Goal: Task Accomplishment & Management: Manage account settings

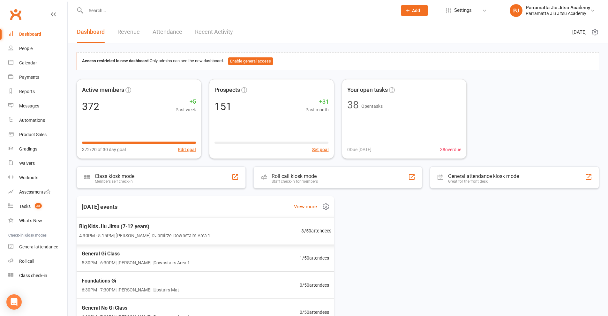
click at [177, 233] on span "4:30PM - 5:15PM | [PERSON_NAME] D'Jamirze | Downstairs Area 1" at bounding box center [144, 235] width 131 height 7
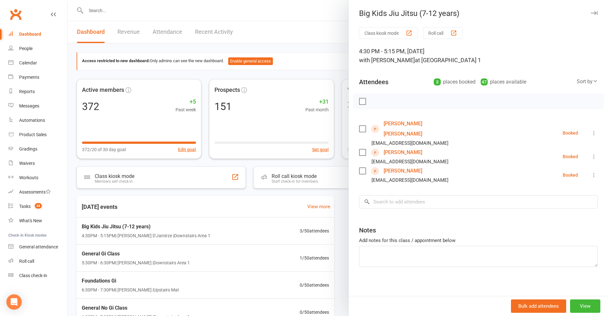
click at [237, 253] on div at bounding box center [338, 158] width 541 height 316
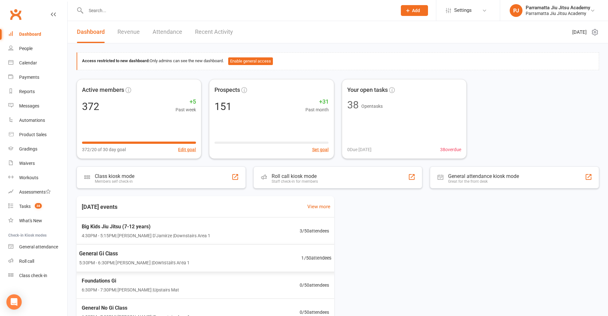
click at [261, 257] on div "General Gi Class 5:30PM - 6:30PM | [GEOGRAPHIC_DATA][PERSON_NAME] | Downstairs …" at bounding box center [206, 259] width 268 height 28
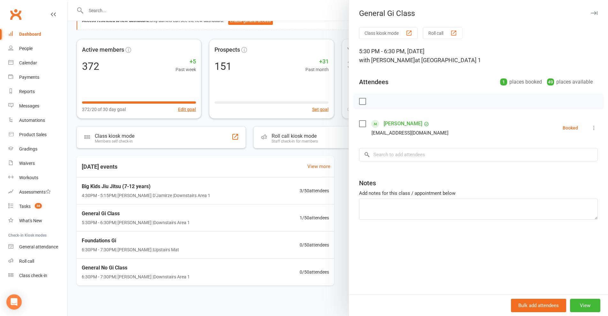
scroll to position [43, 0]
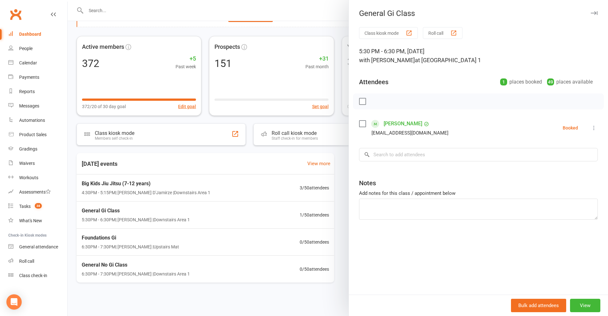
click at [218, 244] on div at bounding box center [338, 158] width 541 height 316
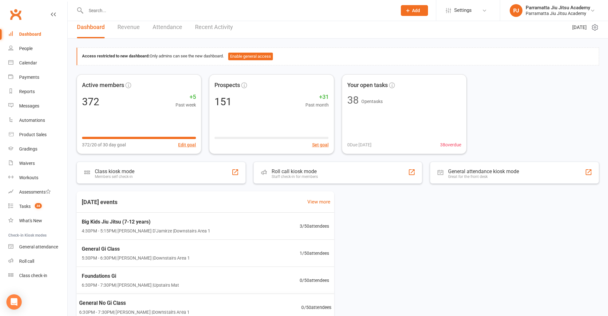
scroll to position [0, 0]
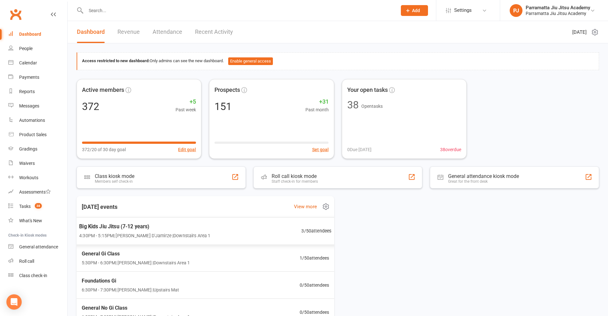
click at [118, 236] on span "4:30PM - 5:15PM | [PERSON_NAME] D'Jamirze | Downstairs Area 1" at bounding box center [144, 235] width 131 height 7
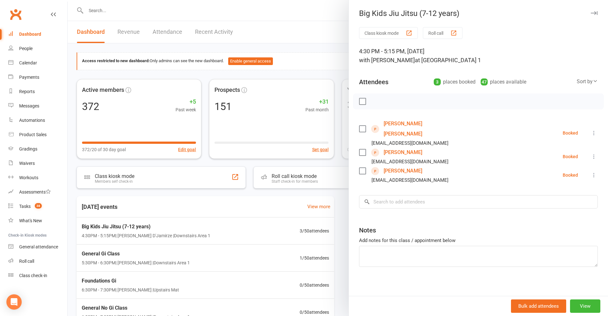
click at [393, 126] on link "[PERSON_NAME] [PERSON_NAME]" at bounding box center [420, 129] width 73 height 20
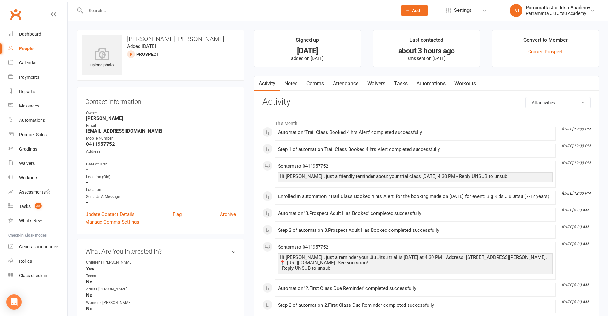
click at [432, 86] on link "Automations" at bounding box center [431, 83] width 38 height 15
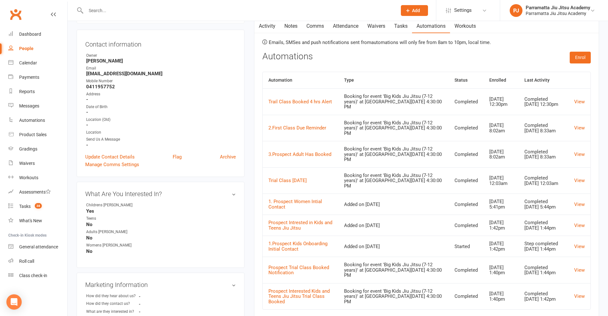
scroll to position [64, 0]
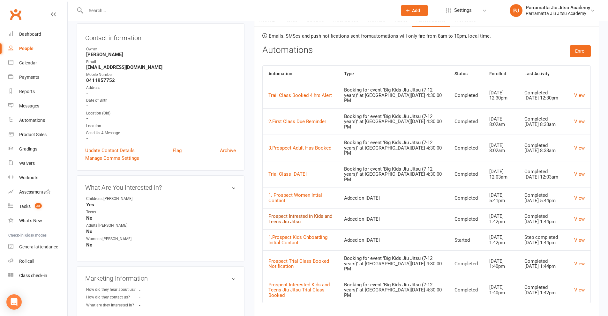
click at [280, 216] on link "Prospect Intrested in Kids and Teens Jiu Jitsu" at bounding box center [301, 219] width 64 height 11
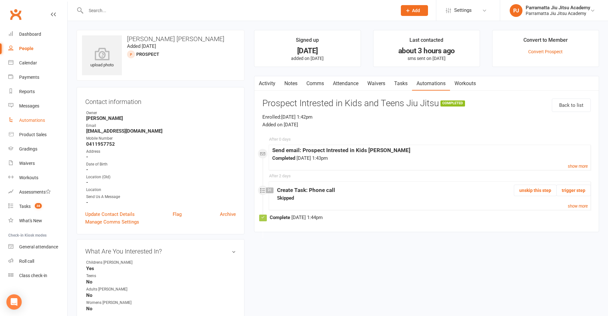
click at [36, 121] on div "Automations" at bounding box center [32, 120] width 26 height 5
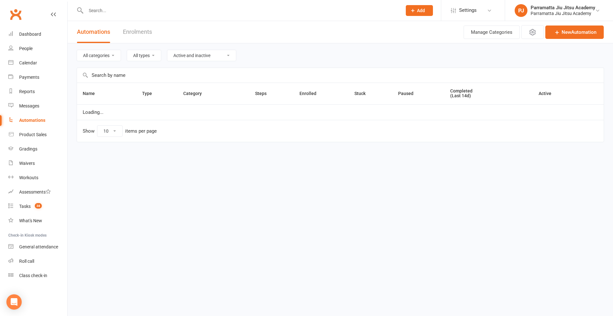
select select "25"
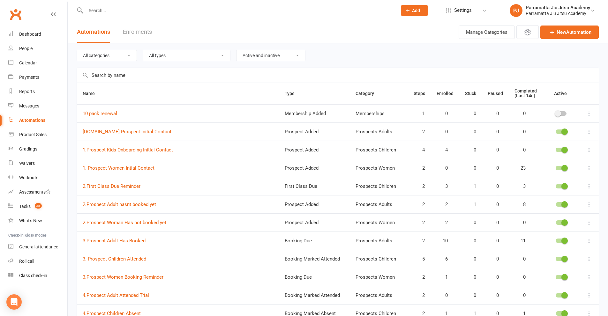
click at [293, 61] on select "Active and inactive Active automations only Inactive automations only" at bounding box center [271, 55] width 69 height 11
select select "true"
click at [239, 50] on select "Active and inactive Active automations only Inactive automations only" at bounding box center [271, 55] width 69 height 11
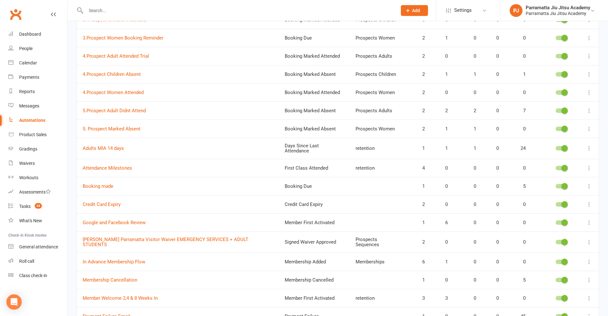
scroll to position [223, 0]
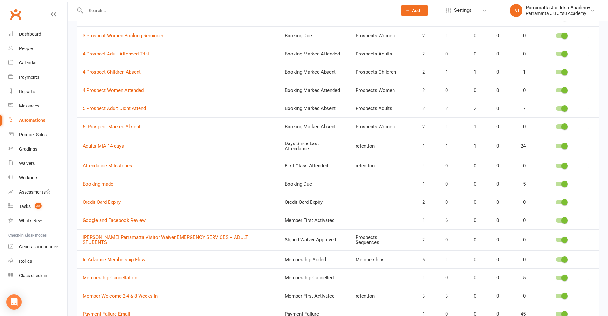
click at [559, 182] on div at bounding box center [561, 184] width 11 height 4
click at [556, 183] on input "checkbox" at bounding box center [556, 183] width 0 height 0
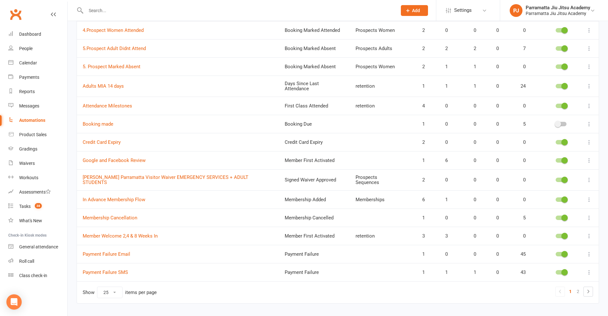
scroll to position [292, 0]
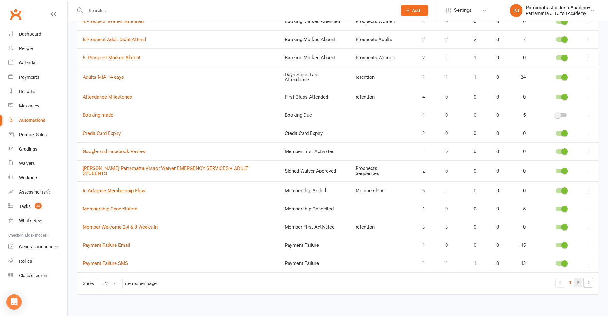
click at [577, 278] on link "2" at bounding box center [578, 282] width 8 height 9
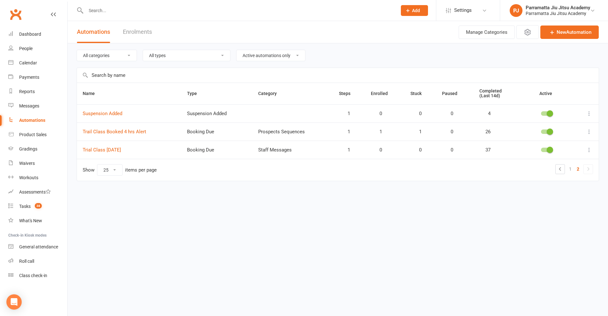
scroll to position [0, 0]
click at [551, 132] on span at bounding box center [554, 132] width 6 height 6
click at [545, 131] on input "checkbox" at bounding box center [545, 131] width 0 height 0
drag, startPoint x: 37, startPoint y: 119, endPoint x: 357, endPoint y: 176, distance: 325.0
click at [37, 118] on div "Automations" at bounding box center [32, 120] width 26 height 5
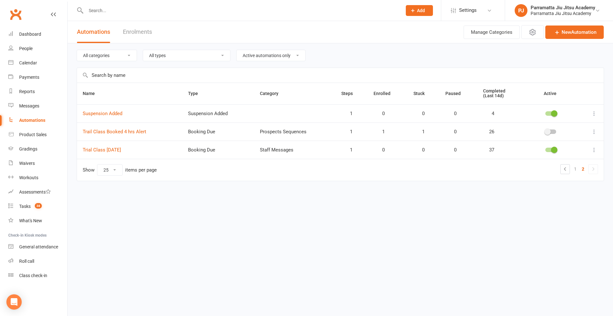
click at [121, 53] on select "All categories Memberships Prospects Adults Prospects Children Prospects Sequen…" at bounding box center [107, 55] width 60 height 11
click at [77, 50] on select "All categories Memberships Prospects Adults Prospects Children Prospects Sequen…" at bounding box center [107, 55] width 60 height 11
click at [124, 58] on select "All categories Memberships Prospects Adults Prospects Children Prospects Sequen…" at bounding box center [107, 55] width 60 height 11
click at [109, 54] on select "All categories Memberships Prospects Adults Prospects Children Prospects Sequen…" at bounding box center [107, 55] width 60 height 11
click at [105, 54] on select "All categories Memberships Prospects Adults Prospects Children Prospects Sequen…" at bounding box center [107, 55] width 60 height 11
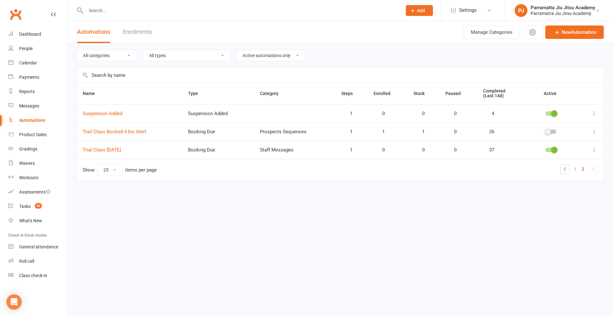
click at [258, 208] on html "Prospect Member Non-attending contact Class / event Appointment Grading event T…" at bounding box center [306, 104] width 613 height 208
click at [290, 51] on select "Active and inactive Active automations only Inactive automations only" at bounding box center [271, 55] width 69 height 11
click at [239, 50] on select "Active and inactive Active automations only Inactive automations only" at bounding box center [271, 55] width 69 height 11
drag, startPoint x: 123, startPoint y: 59, endPoint x: 127, endPoint y: 60, distance: 4.0
click at [124, 59] on select "All categories Memberships Prospects Adults Prospects Children Prospects Sequen…" at bounding box center [107, 55] width 60 height 11
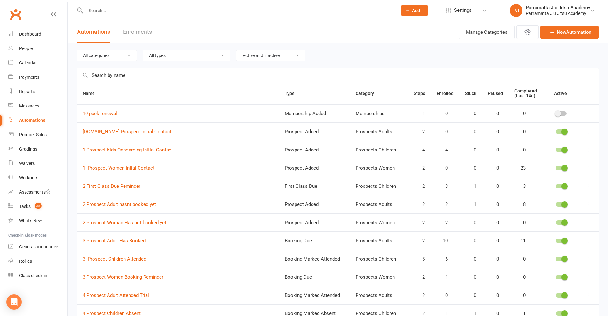
drag, startPoint x: 289, startPoint y: 53, endPoint x: 294, endPoint y: 53, distance: 4.8
click at [294, 53] on select "Active and inactive Active automations only Inactive automations only" at bounding box center [271, 55] width 69 height 11
select select "true"
click at [239, 50] on select "Active and inactive Active automations only Inactive automations only" at bounding box center [271, 55] width 69 height 11
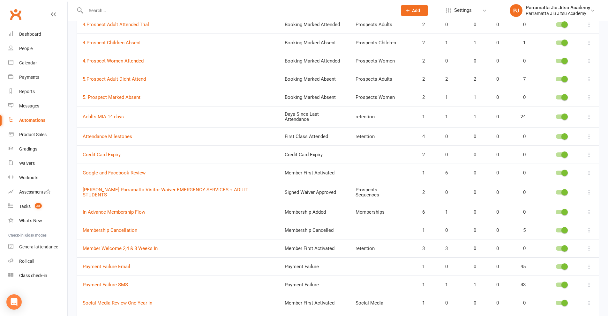
scroll to position [292, 0]
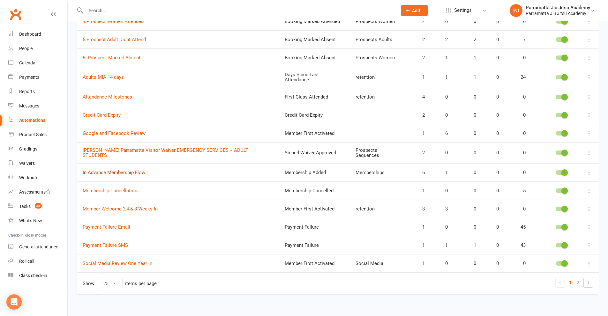
click at [123, 170] on link "In Advance Membership Flow" at bounding box center [114, 173] width 63 height 6
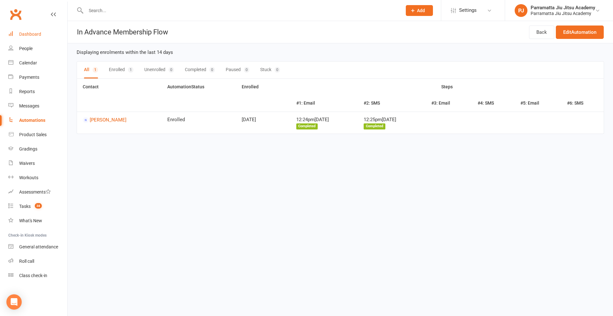
click at [35, 33] on div "Dashboard" at bounding box center [30, 34] width 22 height 5
